Goal: Task Accomplishment & Management: Use online tool/utility

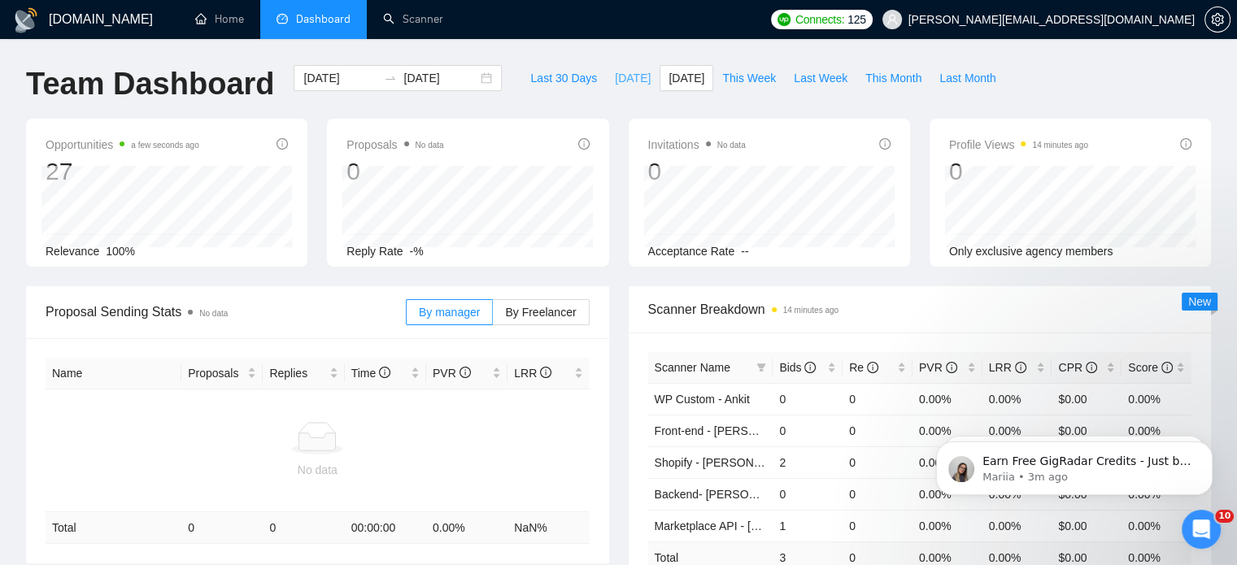
click at [615, 74] on span "[DATE]" at bounding box center [633, 78] width 36 height 18
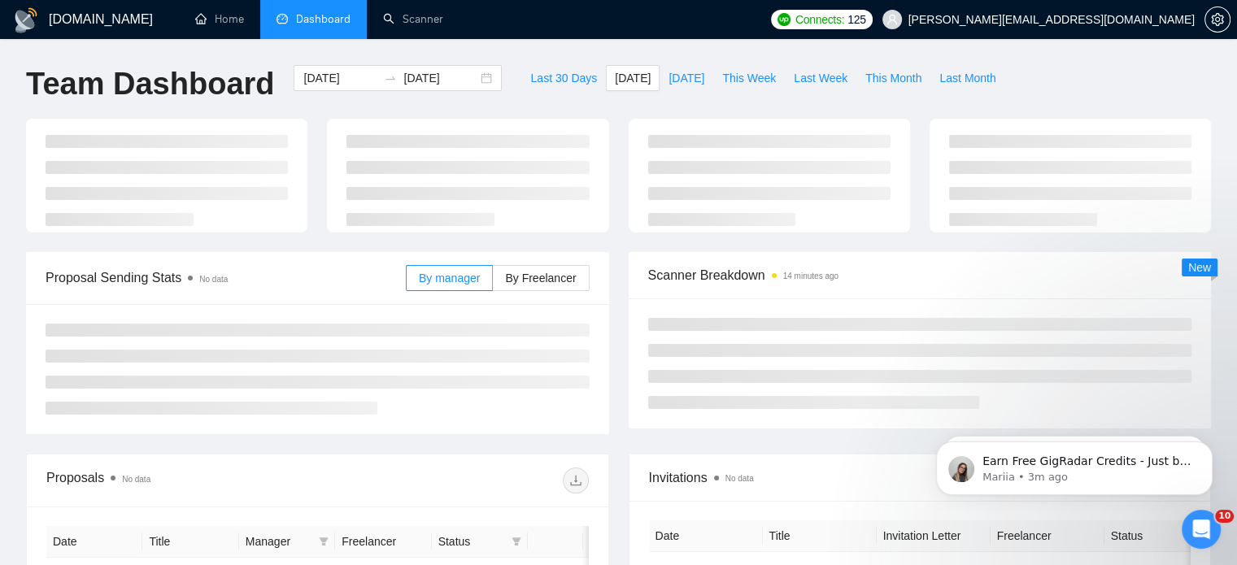
type input "2025-08-14"
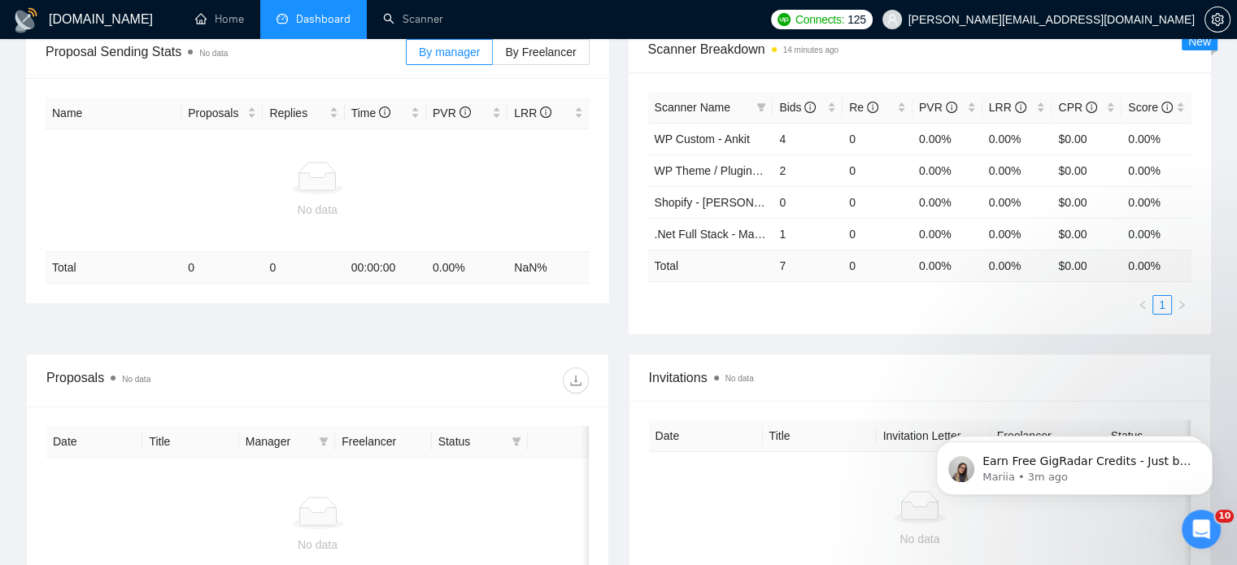
scroll to position [244, 0]
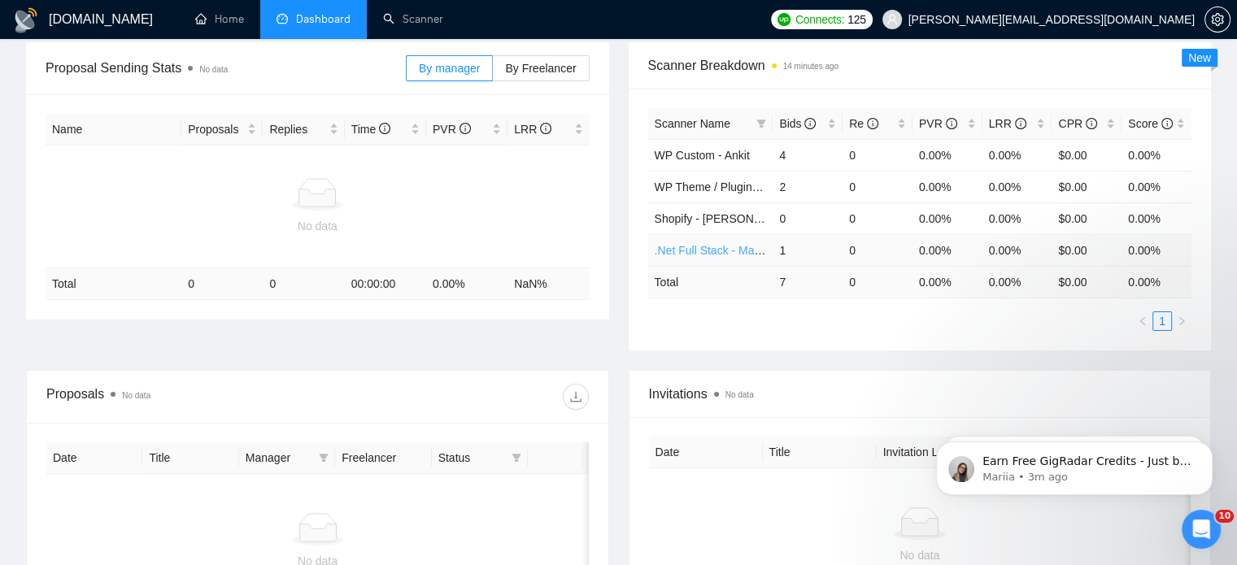
click at [722, 250] on link ".Net Full Stack - Mahesh" at bounding box center [717, 250] width 124 height 13
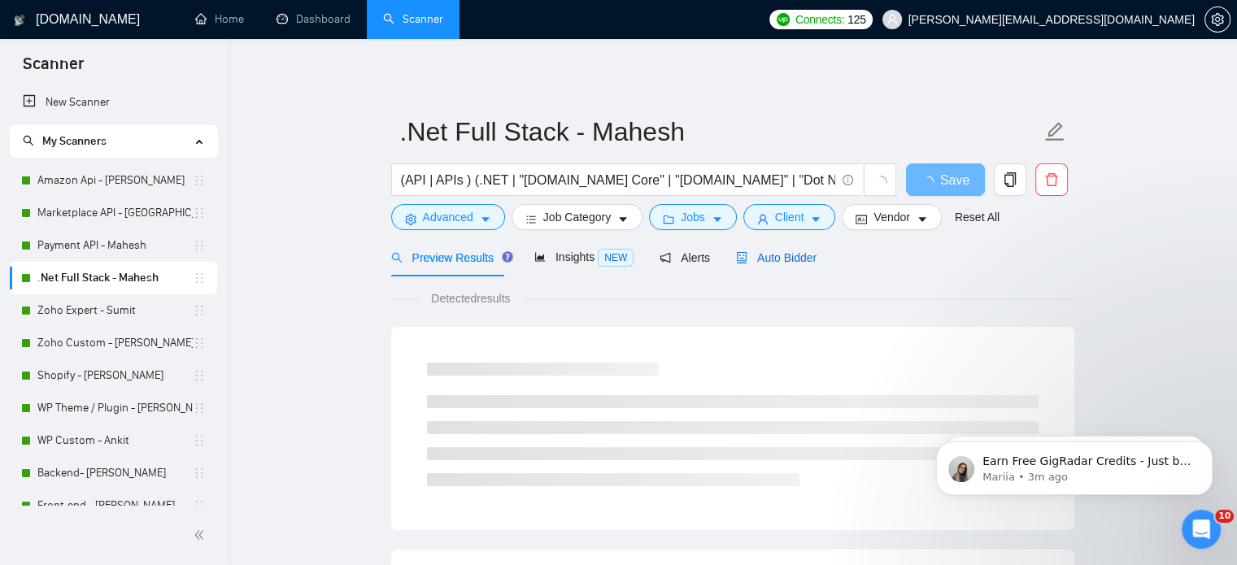
click at [769, 259] on span "Auto Bidder" at bounding box center [776, 257] width 81 height 13
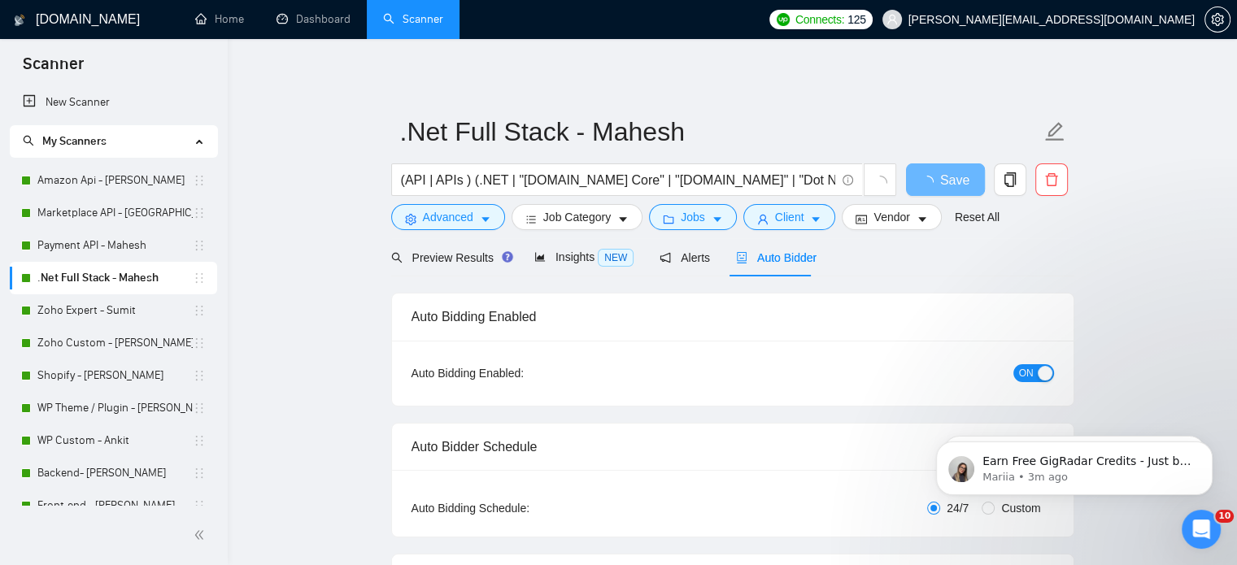
radio input "false"
radio input "true"
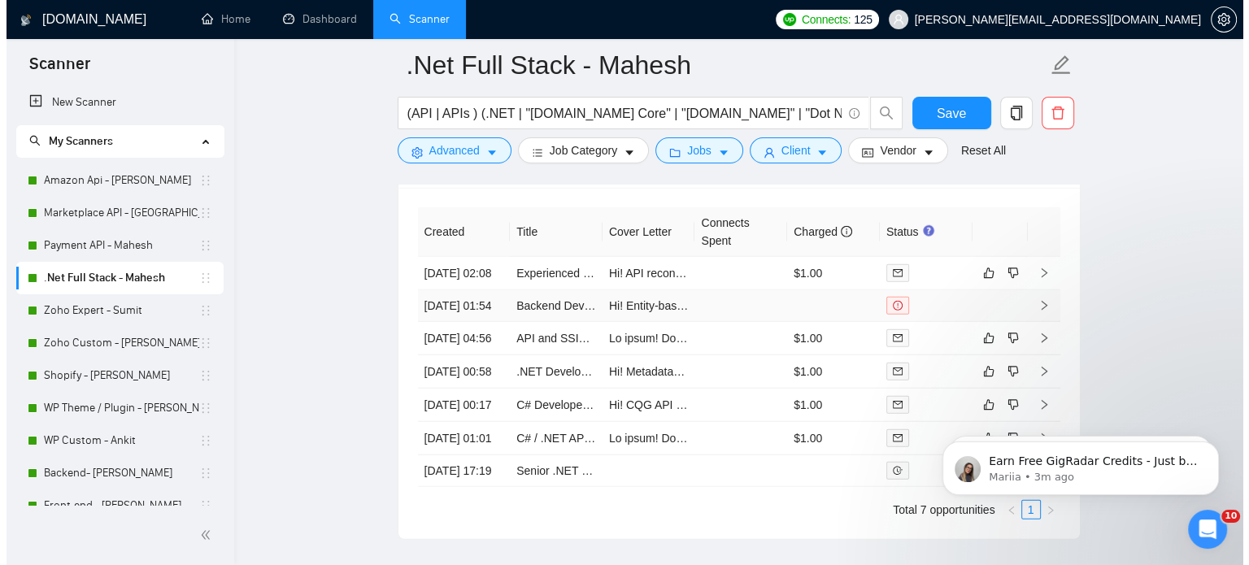
scroll to position [4148, 0]
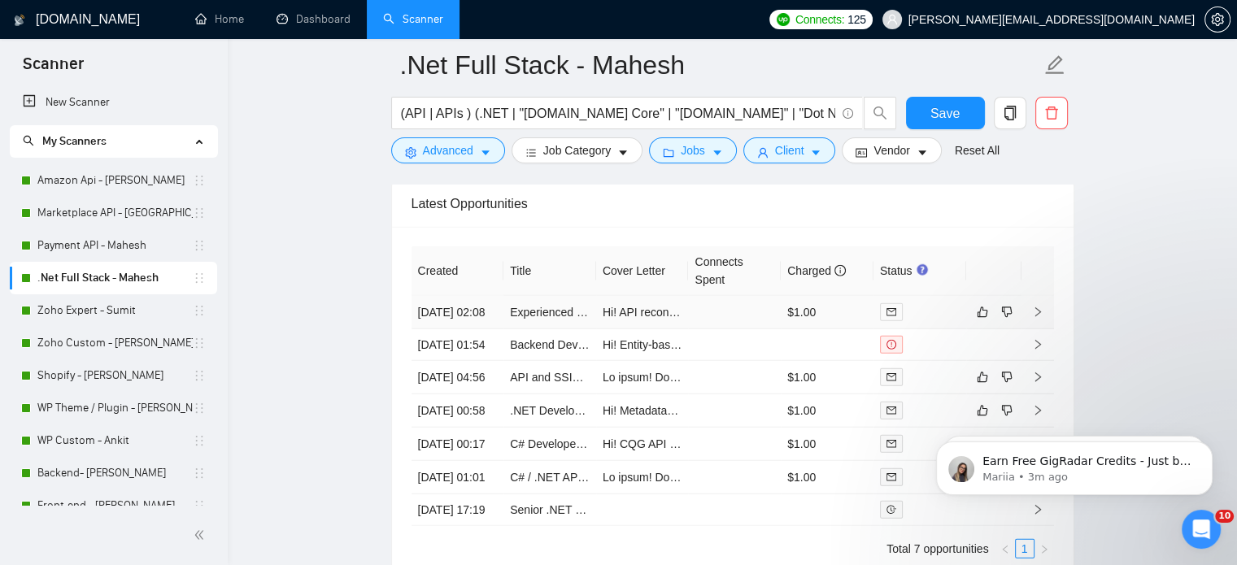
click at [1035, 314] on icon "right" at bounding box center [1037, 312] width 11 height 11
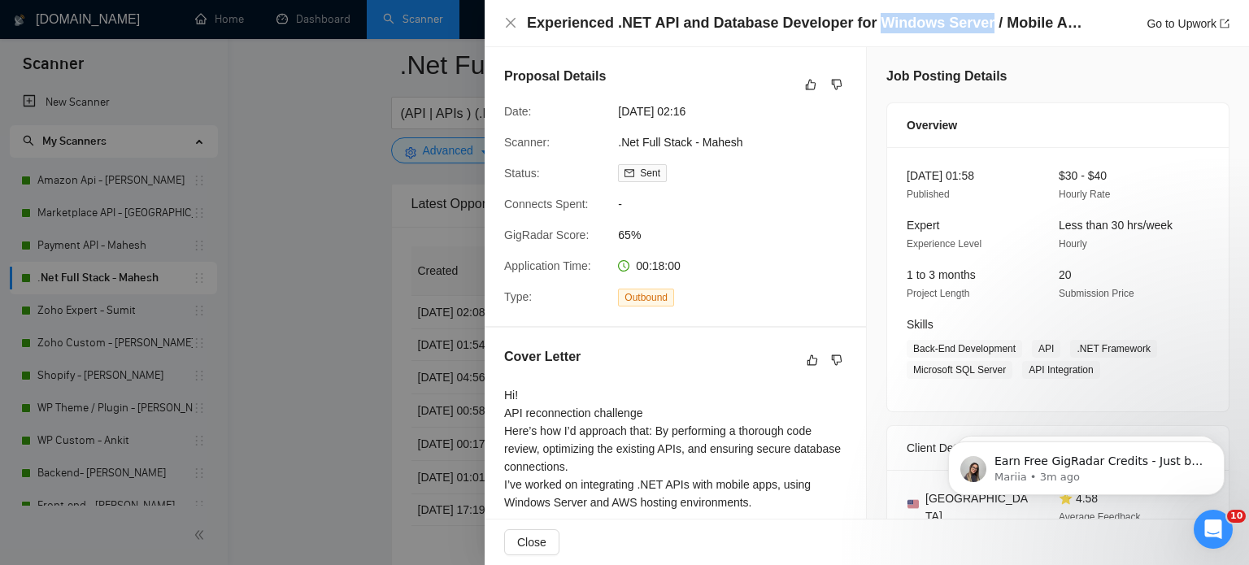
drag, startPoint x: 862, startPoint y: 21, endPoint x: 970, endPoint y: 24, distance: 108.2
click at [970, 24] on h4 "Experienced .NET API and Database Developer for Windows Server / Mobile App Int…" at bounding box center [807, 23] width 561 height 20
copy h4 "Windows Server"
click at [512, 20] on icon "close" at bounding box center [510, 22] width 13 height 13
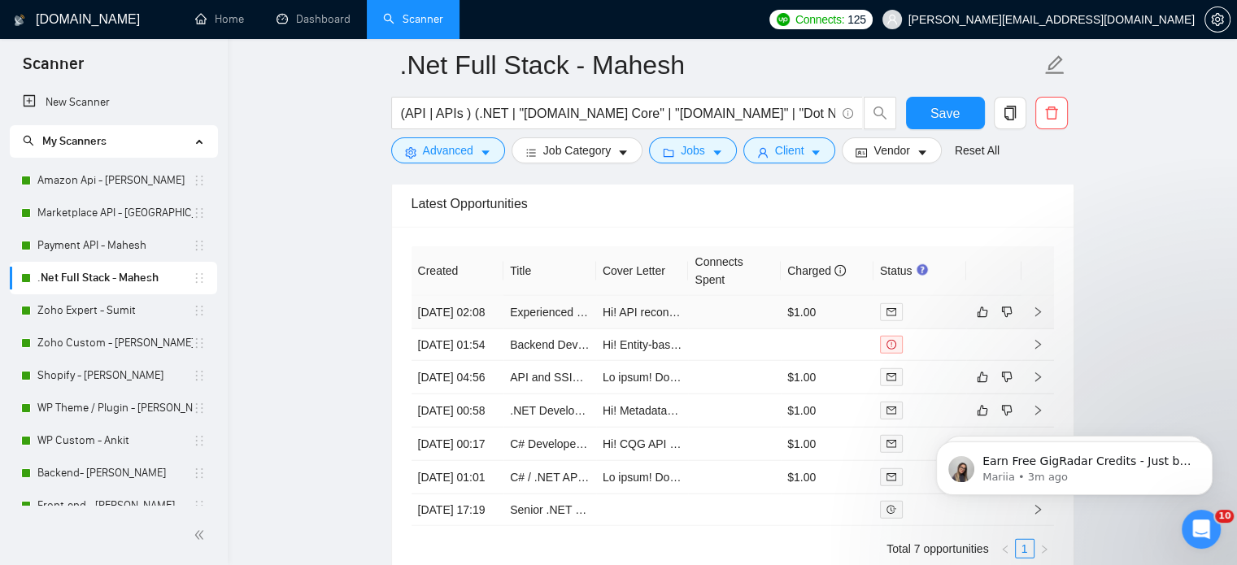
click at [1032, 316] on icon "right" at bounding box center [1037, 312] width 11 height 11
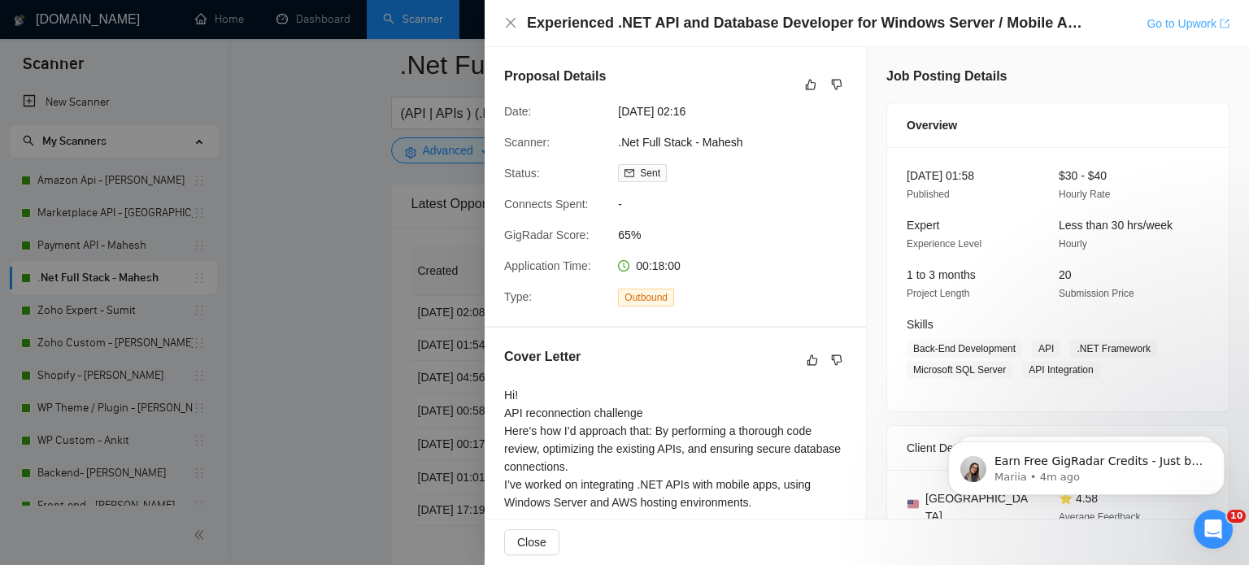
click at [1172, 22] on link "Go to Upwork" at bounding box center [1188, 23] width 83 height 13
click at [510, 22] on icon "close" at bounding box center [511, 23] width 10 height 10
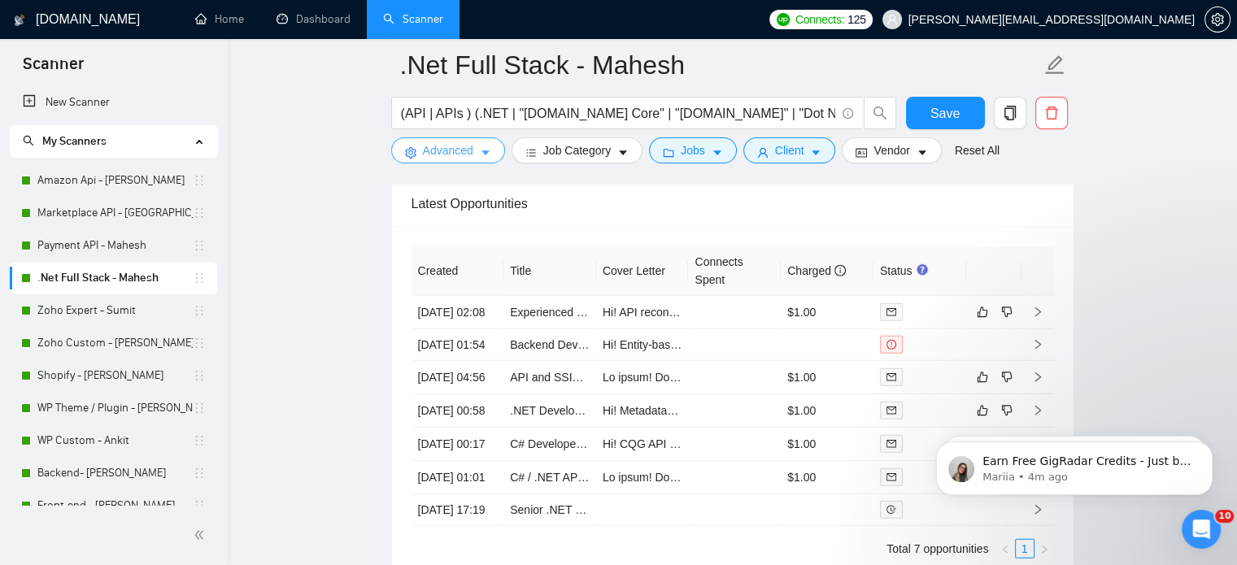
click at [483, 150] on icon "caret-down" at bounding box center [485, 152] width 11 height 11
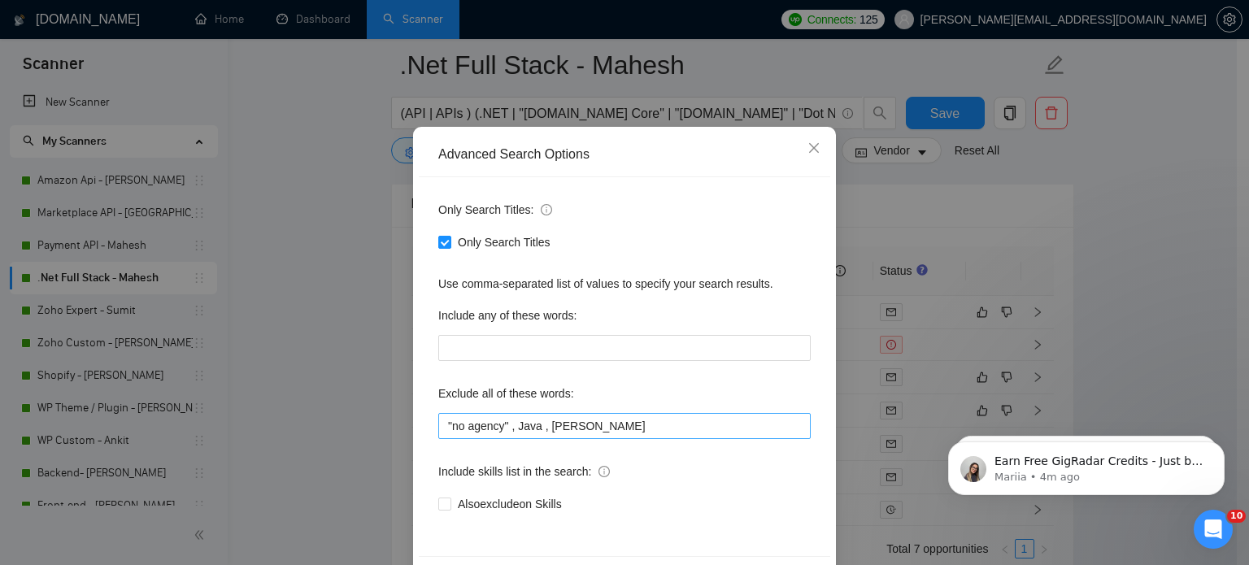
scroll to position [111, 0]
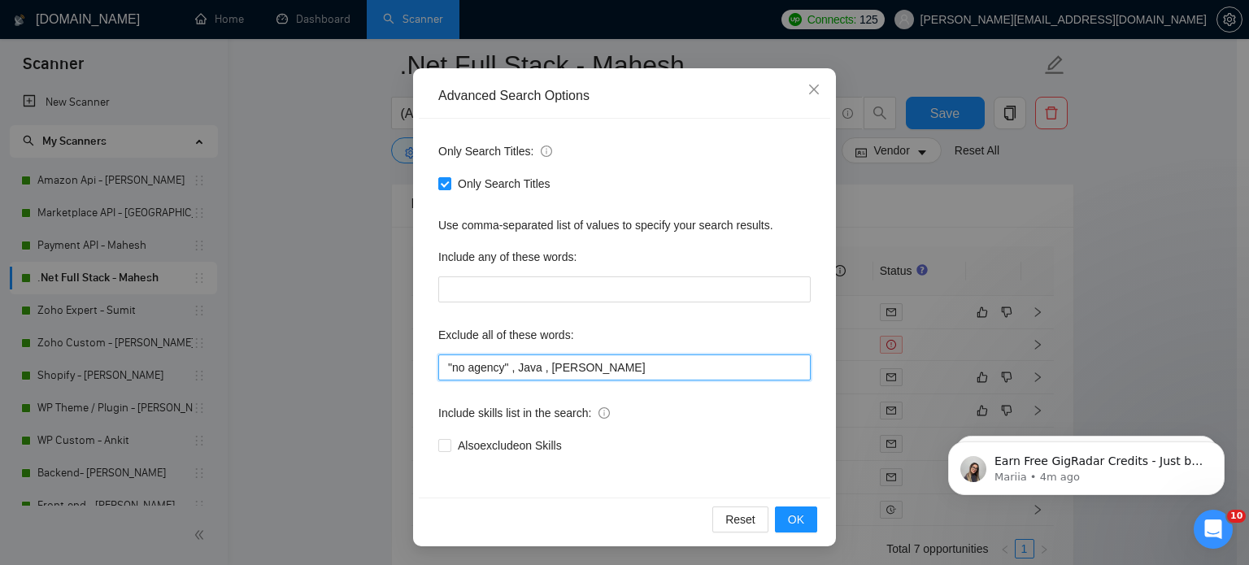
click at [440, 370] on input ""no agency" , Java , Schwab" at bounding box center [624, 368] width 373 height 26
paste input "Windows Server"
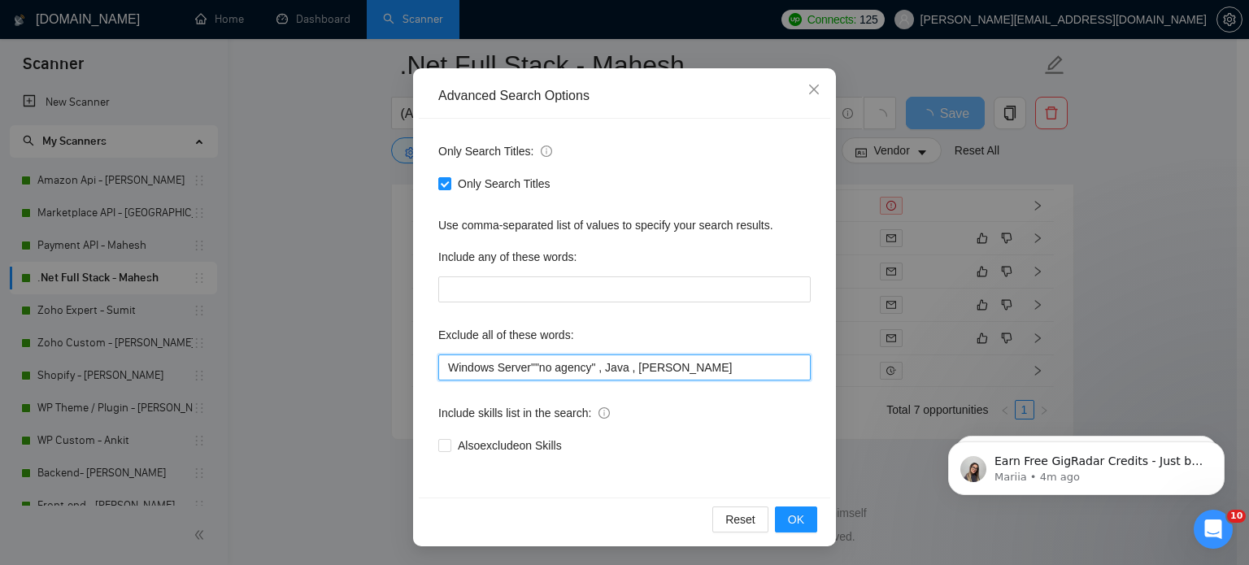
click at [441, 361] on input "Windows Server""no agency" , Java , Schwab" at bounding box center [624, 368] width 373 height 26
click at [530, 364] on input ""Windows Server""no agency" , Java , Schwab" at bounding box center [624, 368] width 373 height 26
type input ""Windows Server", "no agency" , Java , Schwab"
click at [696, 368] on input ""Windows Server", "no agency" , Java , Schwab" at bounding box center [624, 368] width 373 height 26
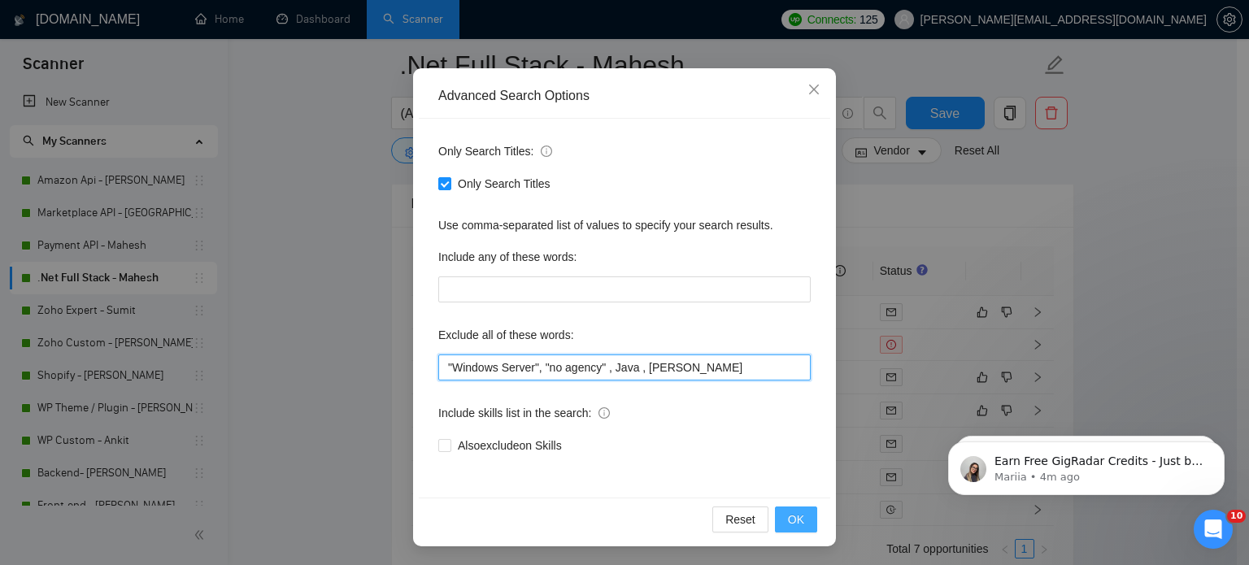
type input ""Windows Server", "no agency" , Java , Schwab"
click at [792, 520] on span "OK" at bounding box center [796, 520] width 16 height 18
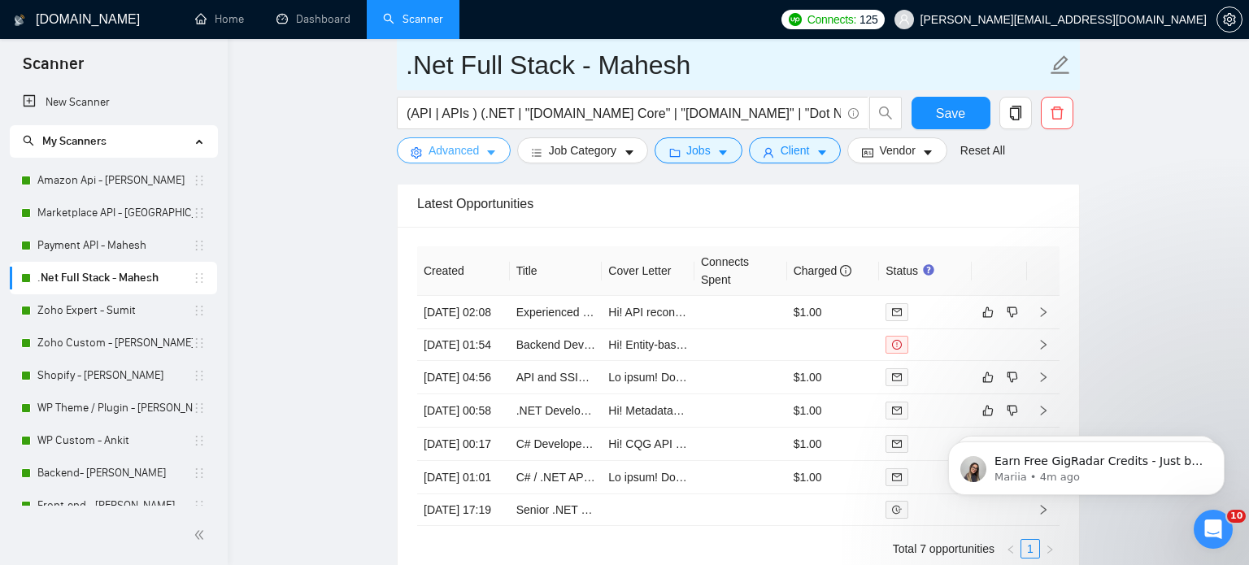
scroll to position [0, 0]
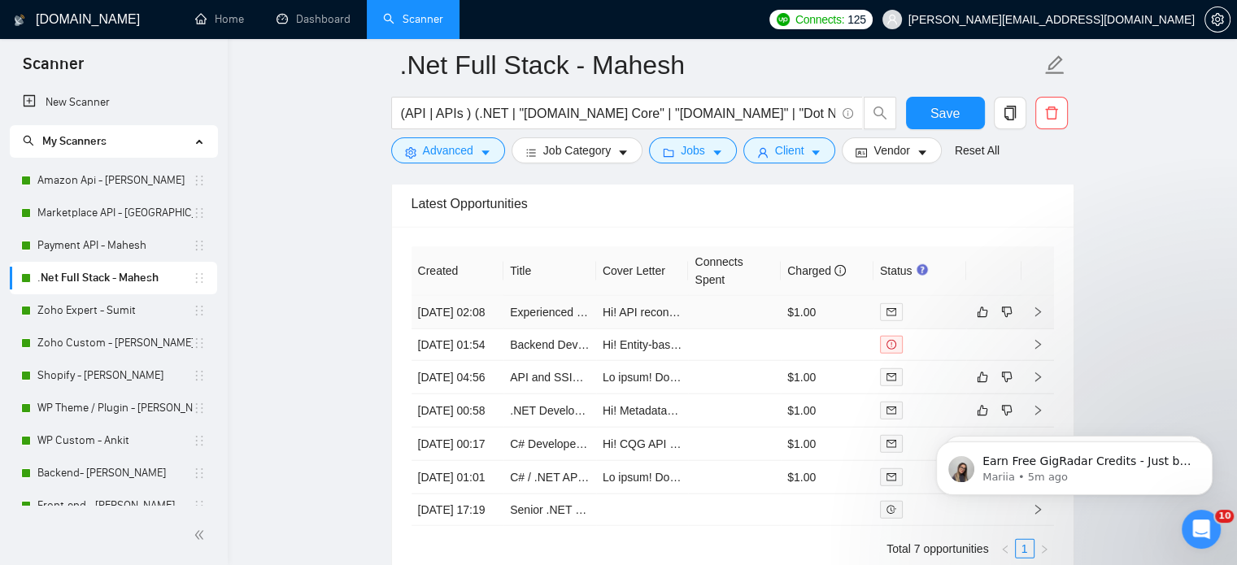
click at [1038, 314] on icon "right" at bounding box center [1038, 312] width 6 height 10
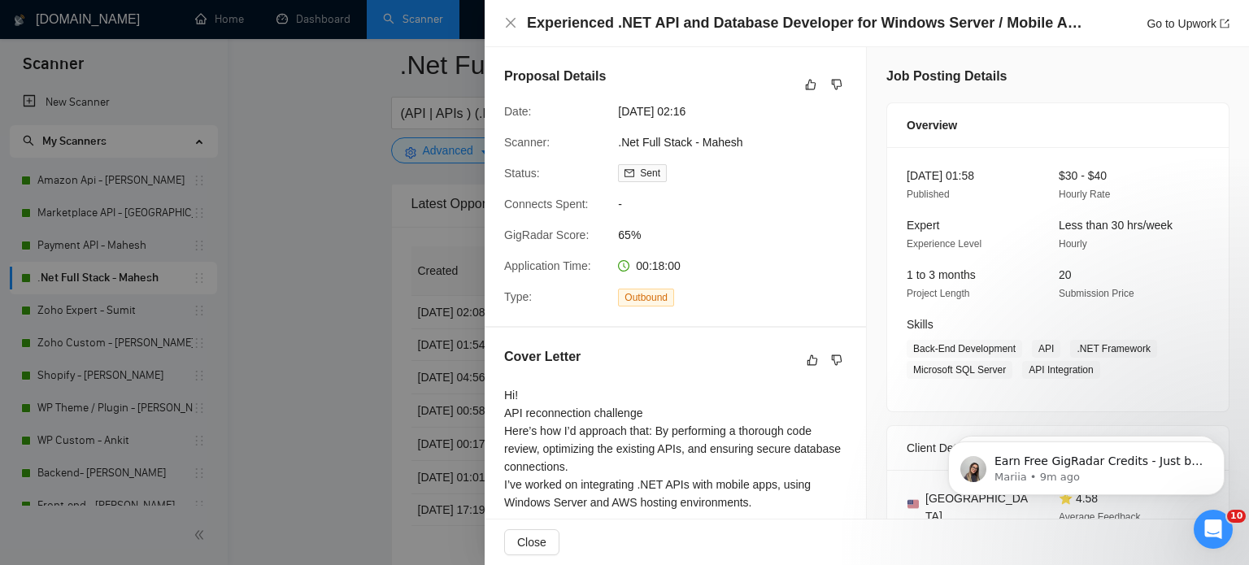
click at [502, 16] on div "Experienced .NET API and Database Developer for Windows Server / Mobile App Int…" at bounding box center [867, 23] width 765 height 47
click at [512, 22] on icon "close" at bounding box center [511, 23] width 10 height 10
